Goal: Transaction & Acquisition: Purchase product/service

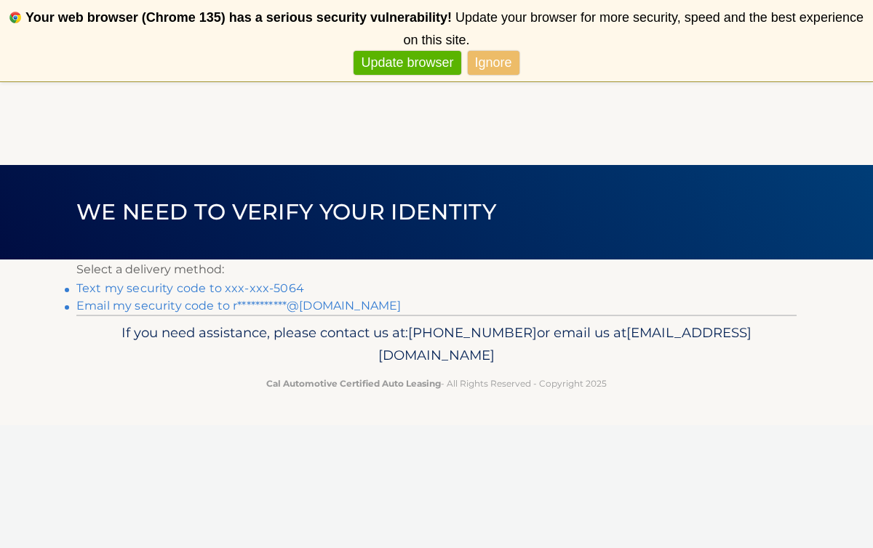
click at [142, 287] on link "Text my security code to xxx-xxx-5064" at bounding box center [190, 288] width 228 height 14
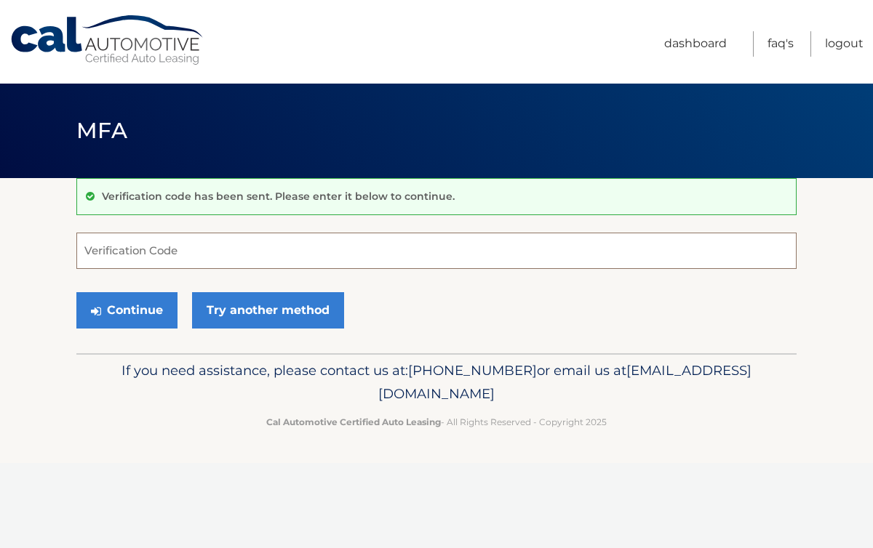
click at [93, 255] on input "Verification Code" at bounding box center [436, 251] width 720 height 36
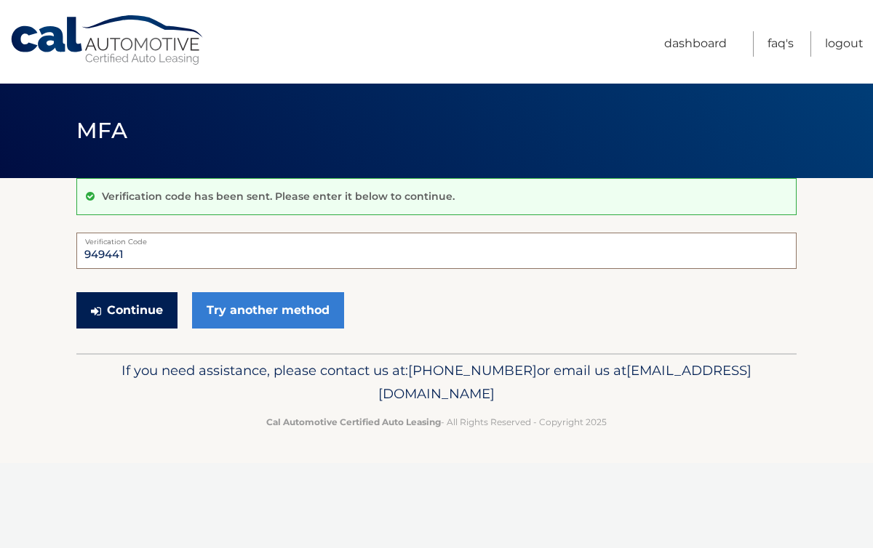
type input "949441"
click at [113, 314] on button "Continue" at bounding box center [126, 310] width 101 height 36
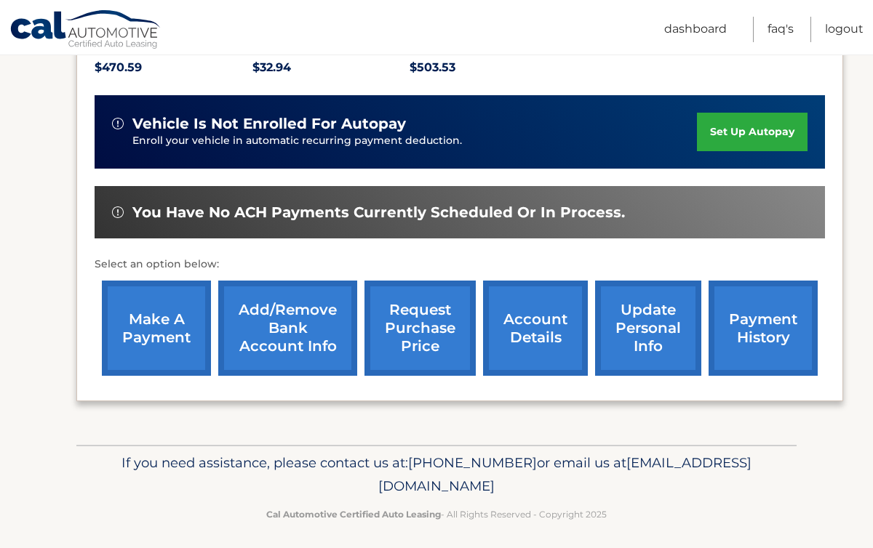
scroll to position [332, 0]
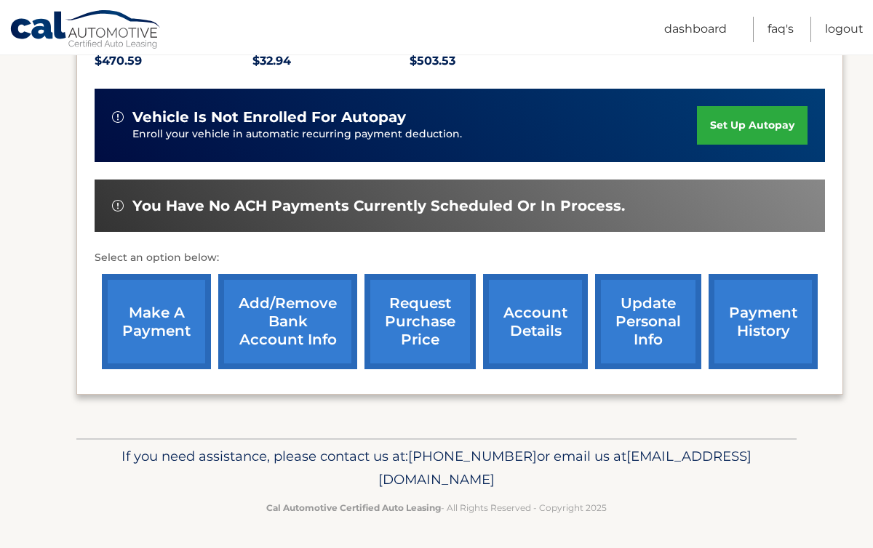
click at [140, 327] on link "make a payment" at bounding box center [156, 321] width 109 height 95
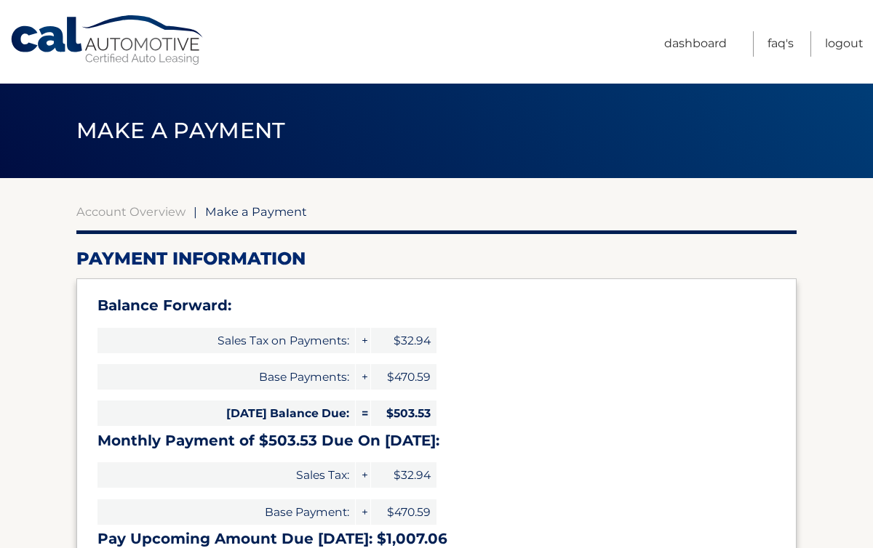
select select "MGVhNzk0ZDUtZWQ2Ni00YWY0LWJmMjEtZGFjZDQzYTk5Yzk2"
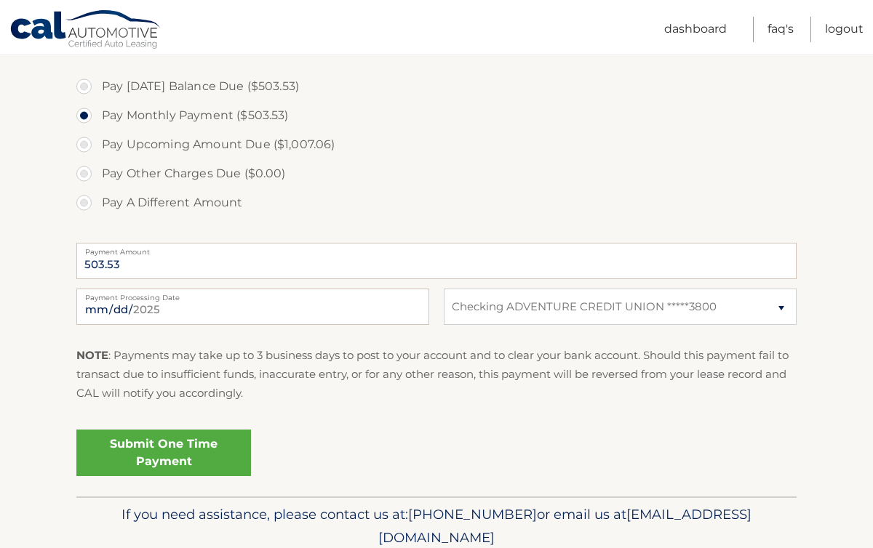
scroll to position [538, 0]
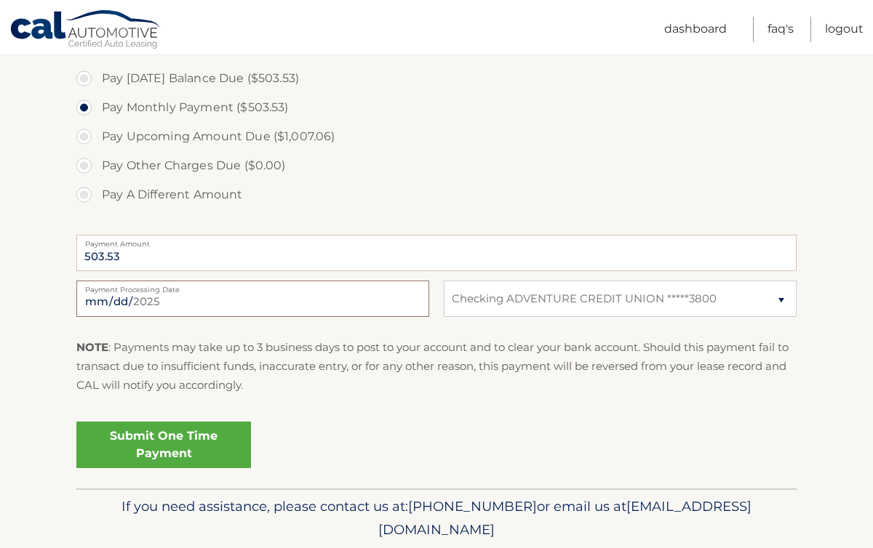
click at [169, 303] on input "2025-10-01" at bounding box center [252, 299] width 353 height 36
type input "2025-10-03"
click at [132, 450] on link "Submit One Time Payment" at bounding box center [163, 445] width 175 height 47
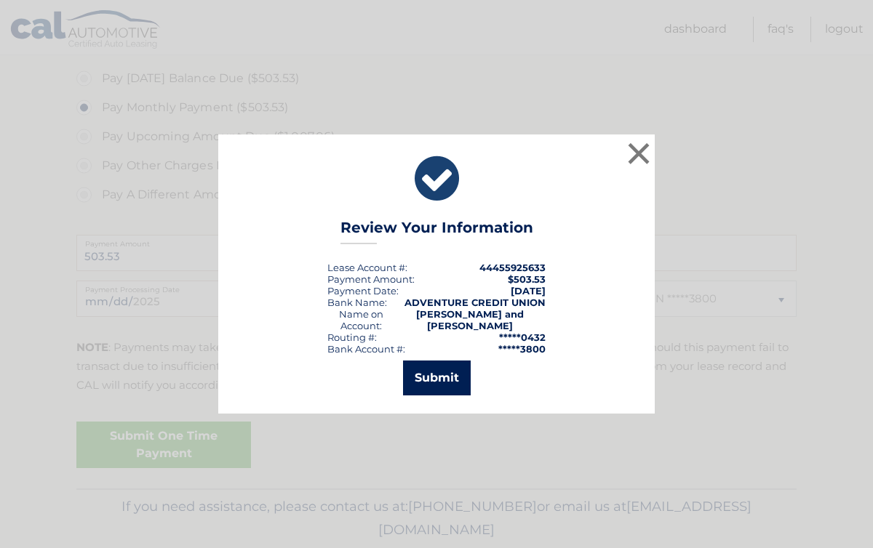
click at [412, 372] on button "Submit" at bounding box center [437, 378] width 68 height 35
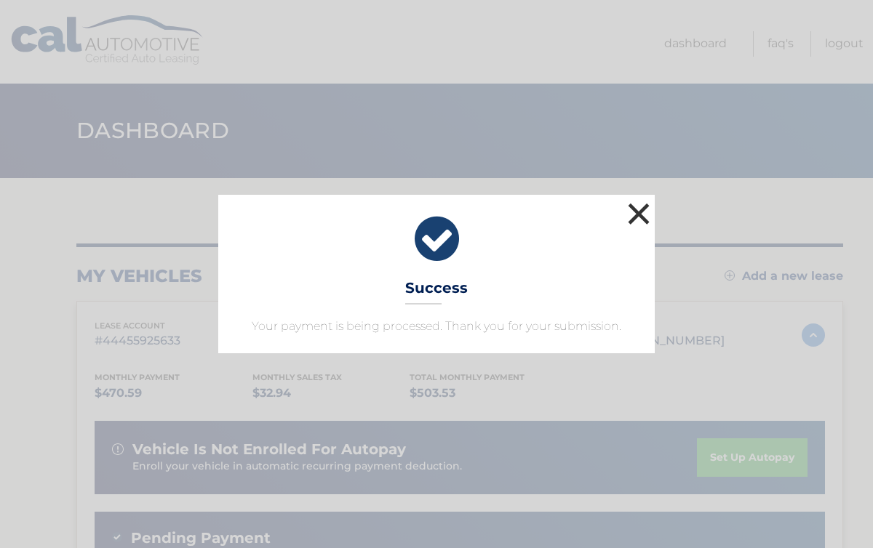
click at [640, 207] on button "×" at bounding box center [638, 213] width 29 height 29
